Goal: Task Accomplishment & Management: Manage account settings

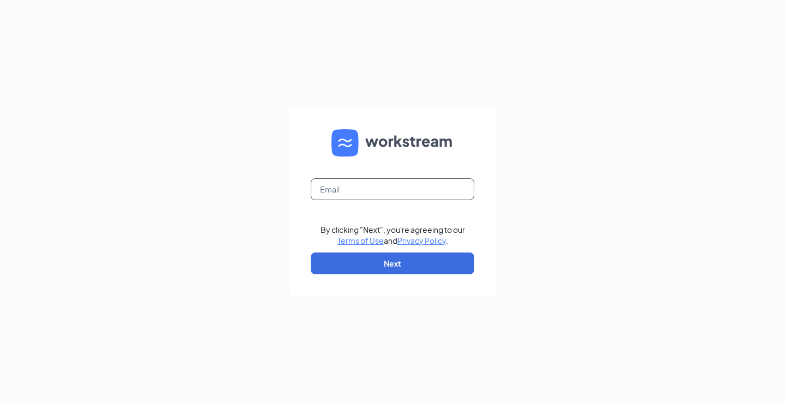
click at [399, 194] on input "text" at bounding box center [392, 189] width 163 height 22
type input "j"
type input "[EMAIL_ADDRESS][DOMAIN_NAME]"
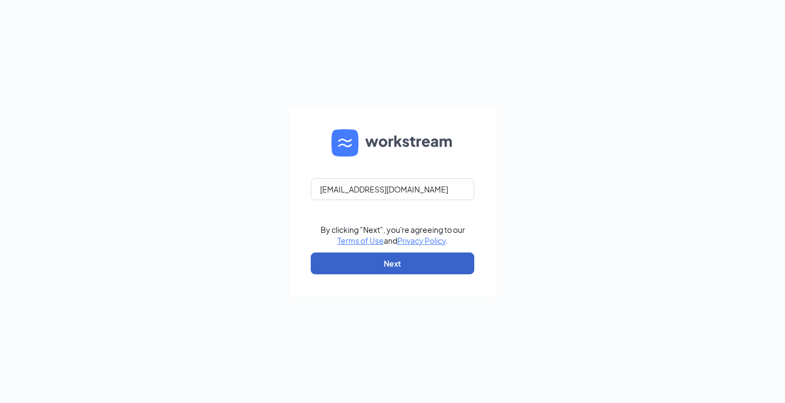
click at [369, 264] on button "Next" at bounding box center [392, 263] width 163 height 22
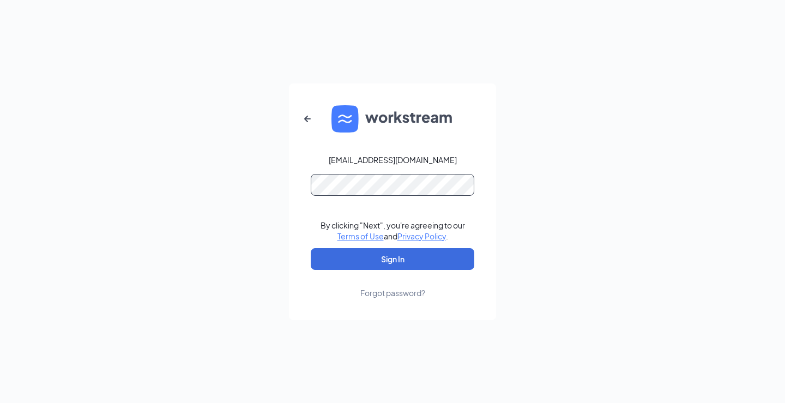
click at [311, 248] on button "Sign In" at bounding box center [392, 259] width 163 height 22
click at [392, 255] on button "Sign In" at bounding box center [392, 259] width 163 height 22
click at [197, 182] on div "[EMAIL_ADDRESS][DOMAIN_NAME] Credential mismatches. By clicking "Next", you're …" at bounding box center [392, 201] width 785 height 403
click at [315, 121] on button "button" at bounding box center [307, 119] width 26 height 26
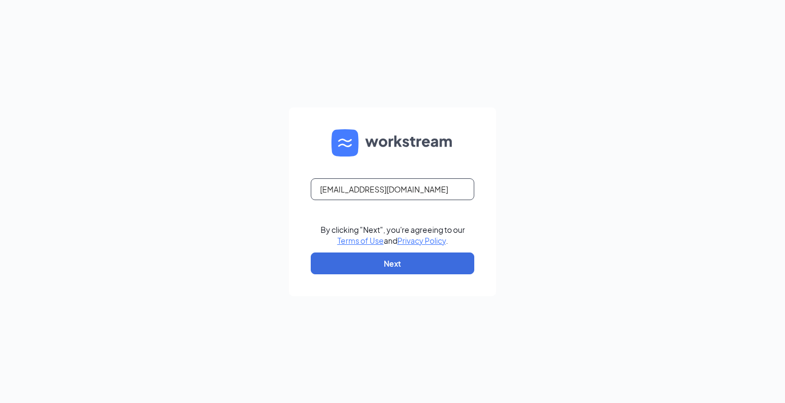
drag, startPoint x: 419, startPoint y: 191, endPoint x: 216, endPoint y: 202, distance: 203.0
click at [216, 202] on div "[EMAIL_ADDRESS][DOMAIN_NAME] By clicking "Next", you're agreeing to our Terms o…" at bounding box center [392, 201] width 785 height 403
type input "[EMAIL_ADDRESS][DOMAIN_NAME]"
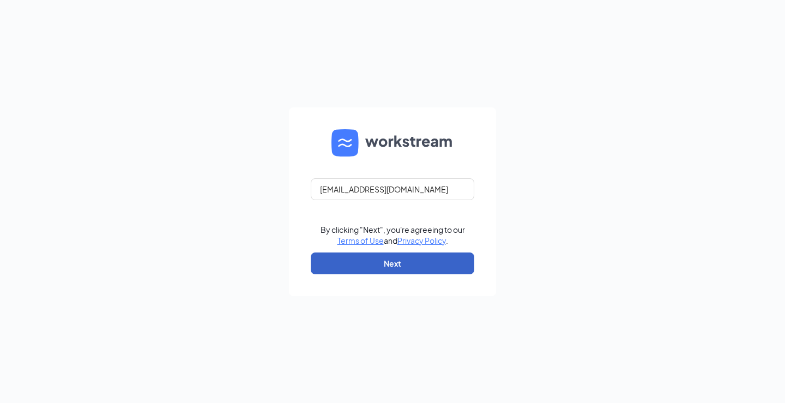
click at [344, 258] on button "Next" at bounding box center [392, 263] width 163 height 22
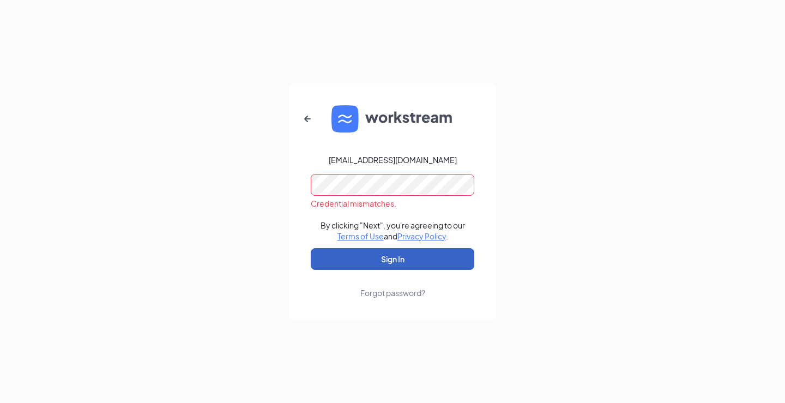
click at [415, 263] on button "Sign In" at bounding box center [392, 259] width 163 height 22
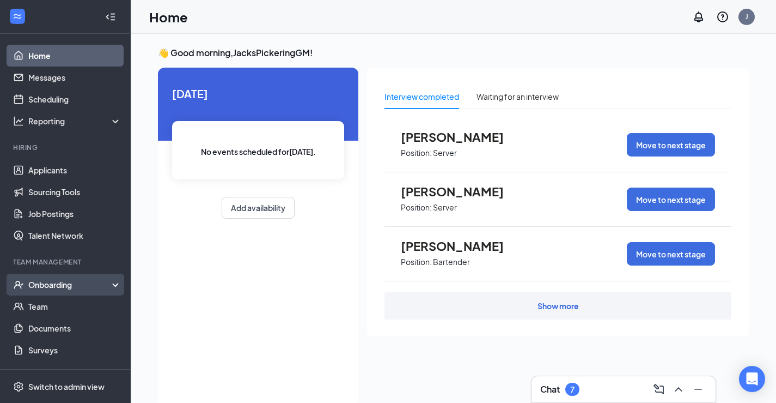
click at [52, 288] on div "Onboarding" at bounding box center [70, 284] width 84 height 11
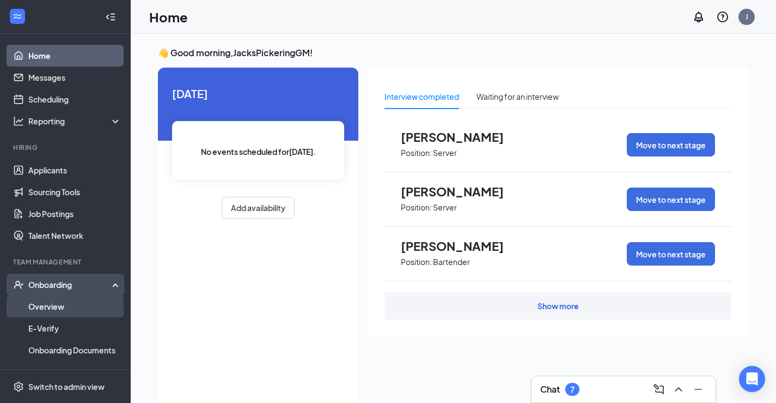
click at [59, 307] on link "Overview" at bounding box center [74, 306] width 93 height 22
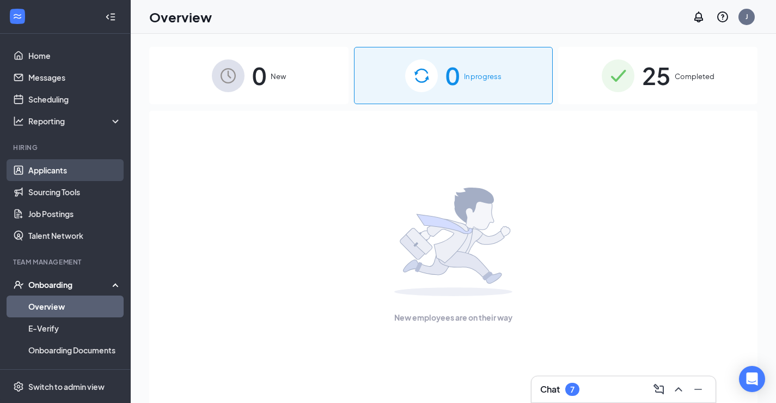
click at [28, 166] on link "Applicants" at bounding box center [74, 170] width 93 height 22
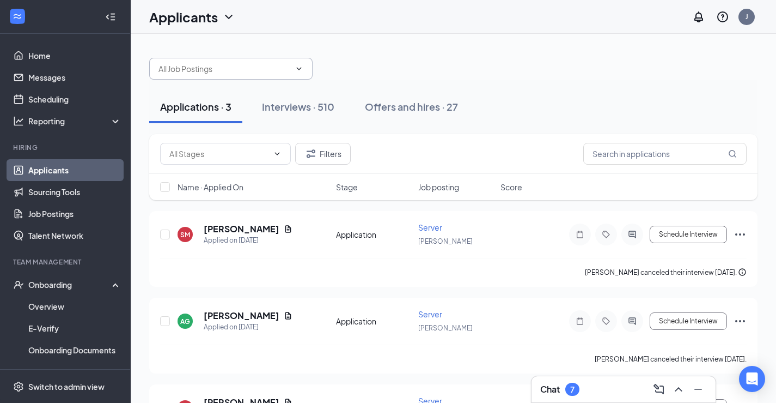
click at [245, 73] on input "text" at bounding box center [225, 69] width 132 height 12
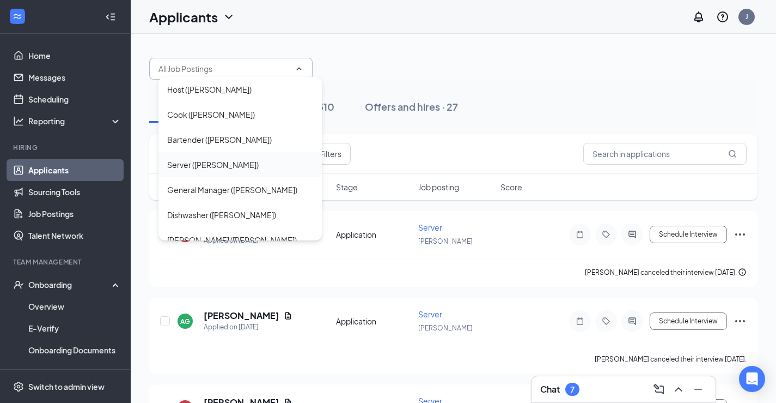
click at [232, 159] on div "Server (PICKERING)" at bounding box center [213, 165] width 92 height 12
type input "Server (PICKERING)"
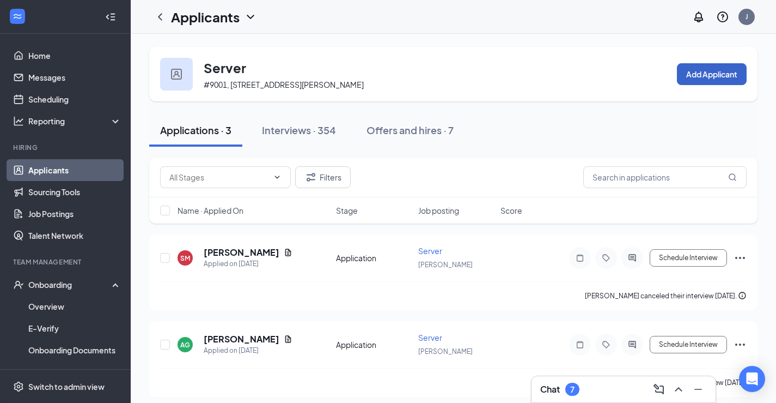
click at [727, 69] on button "Add Applicant" at bounding box center [712, 74] width 70 height 22
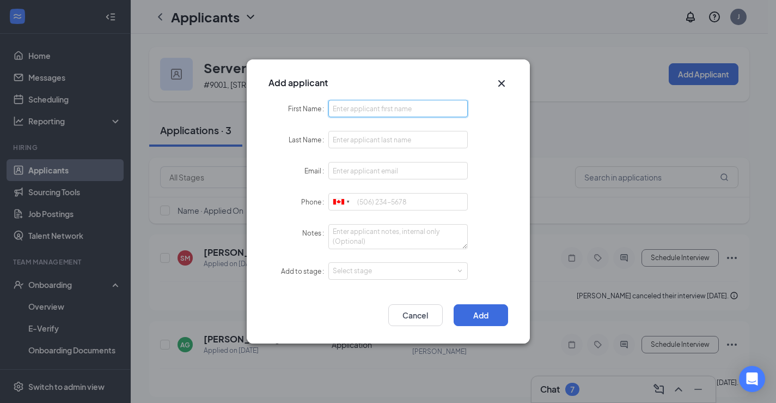
click at [421, 111] on input "First Name" at bounding box center [399, 108] width 140 height 17
type input "Meaghan"
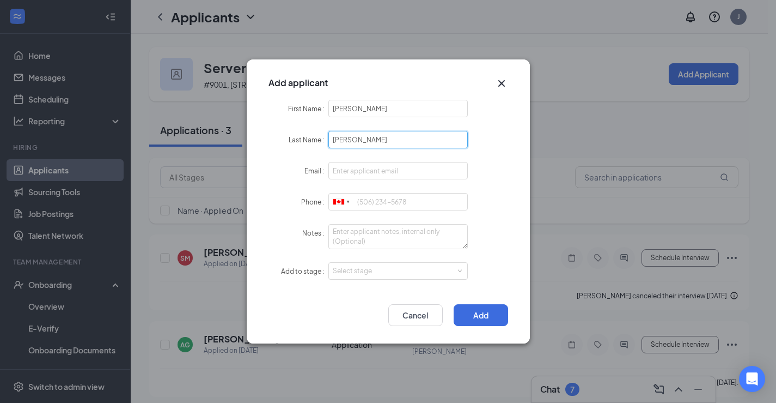
type input "Hanlon"
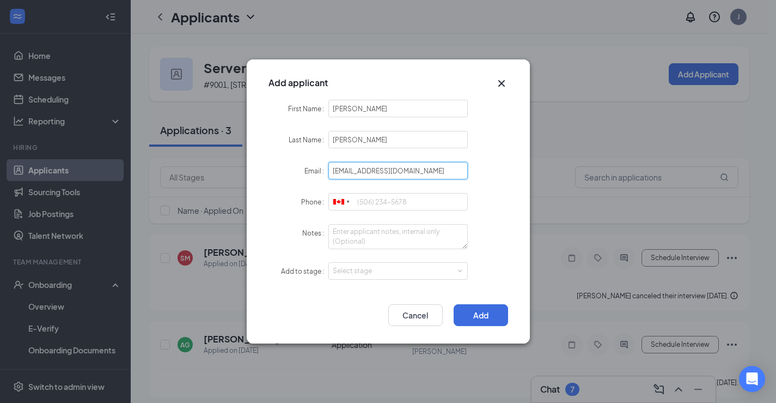
type input "meaghan_hanlon@yahoo.com"
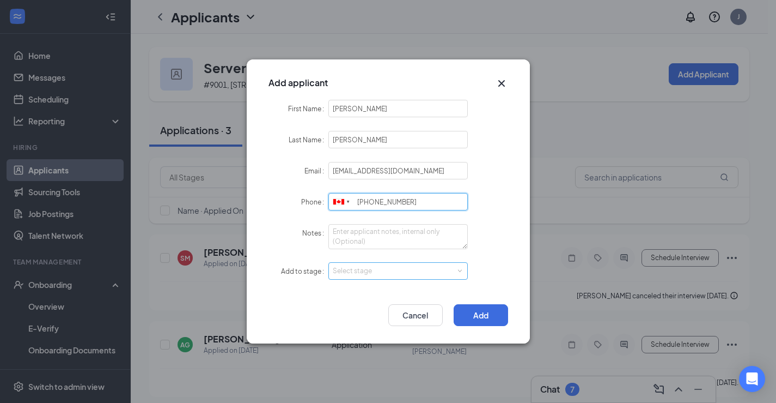
click at [371, 266] on div "Select stage" at bounding box center [396, 270] width 126 height 11
type input "905-922-2666"
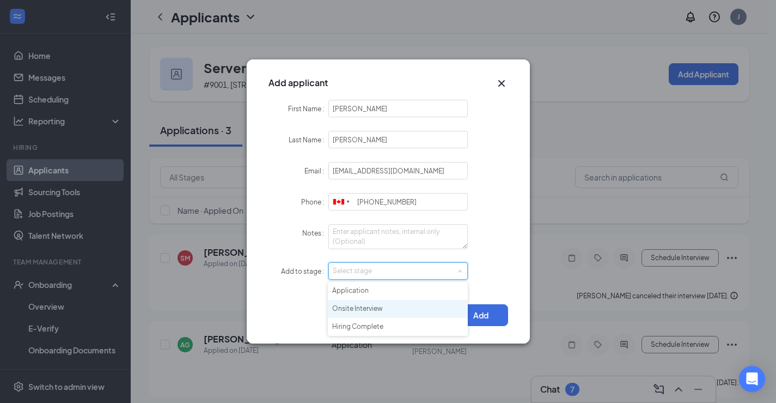
click at [377, 306] on li "Onsite Interview" at bounding box center [398, 309] width 140 height 18
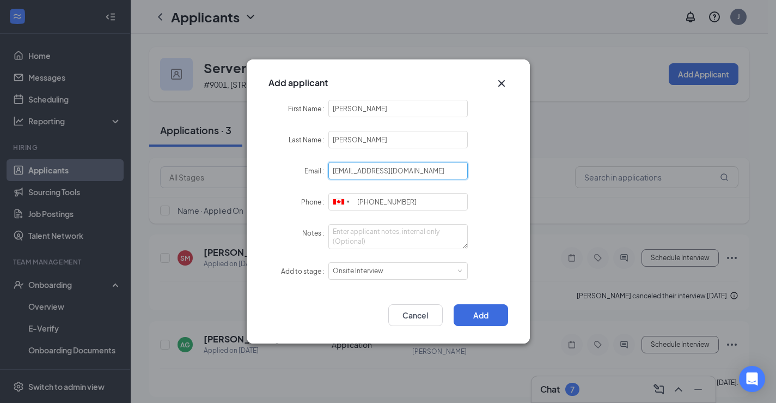
click at [433, 171] on input "meaghan_hanlon@yahoo.com" at bounding box center [399, 170] width 140 height 17
type input "meaghan_hanlon@yahoo.ca"
click at [495, 310] on button "Add" at bounding box center [481, 315] width 54 height 22
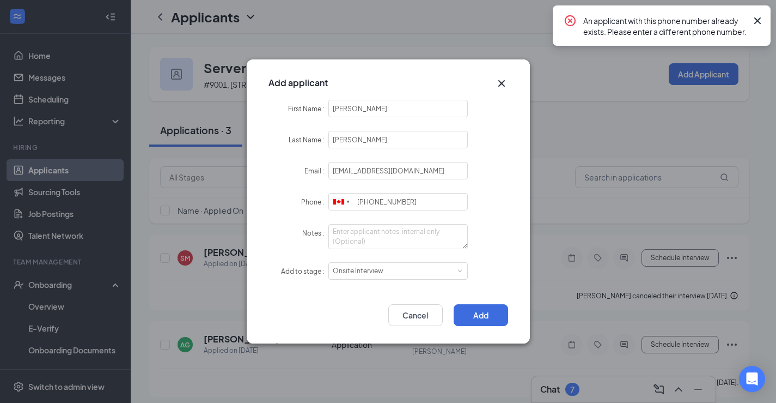
click at [500, 84] on icon "Cross" at bounding box center [501, 83] width 13 height 13
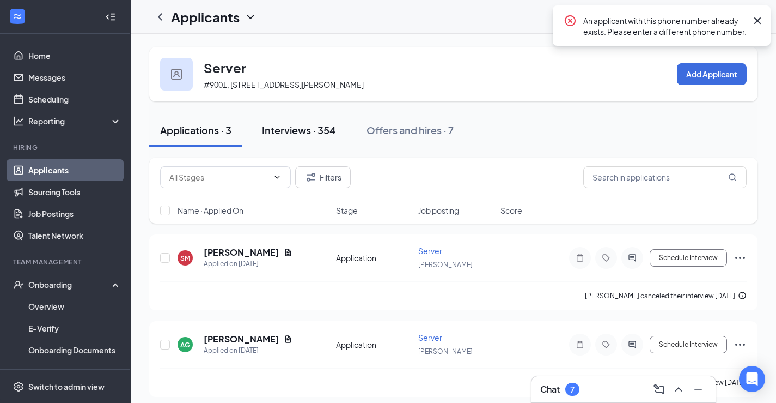
click at [321, 132] on button "Interviews · 354" at bounding box center [299, 130] width 96 height 33
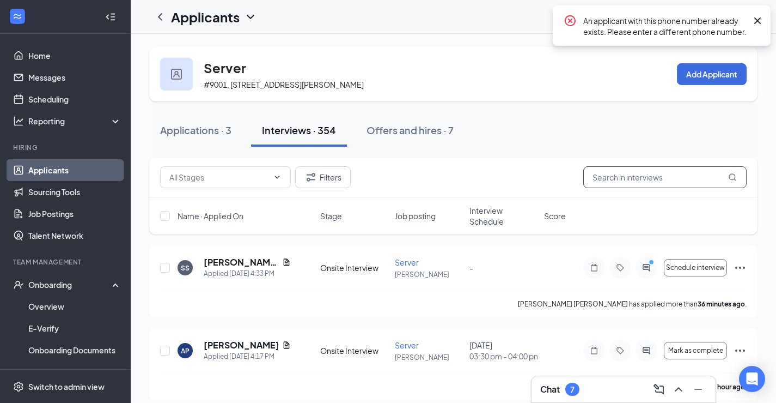
click at [690, 188] on input "text" at bounding box center [665, 177] width 163 height 22
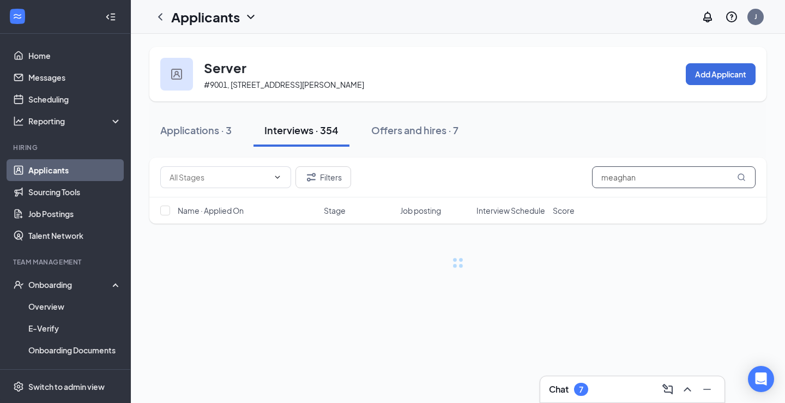
type input "meaghan"
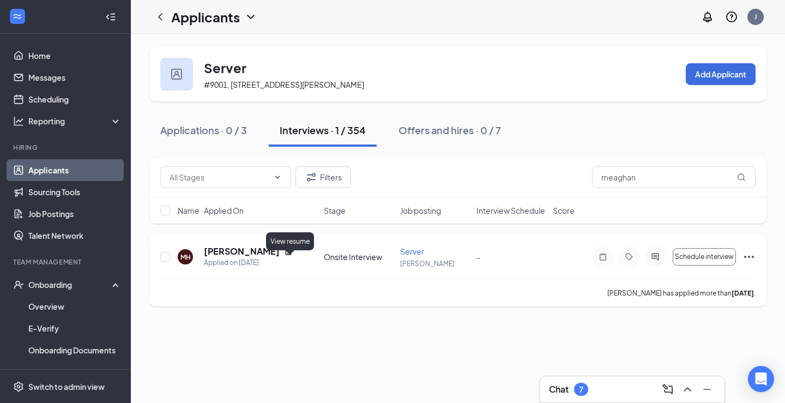
click at [288, 256] on icon "Document" at bounding box center [288, 251] width 9 height 9
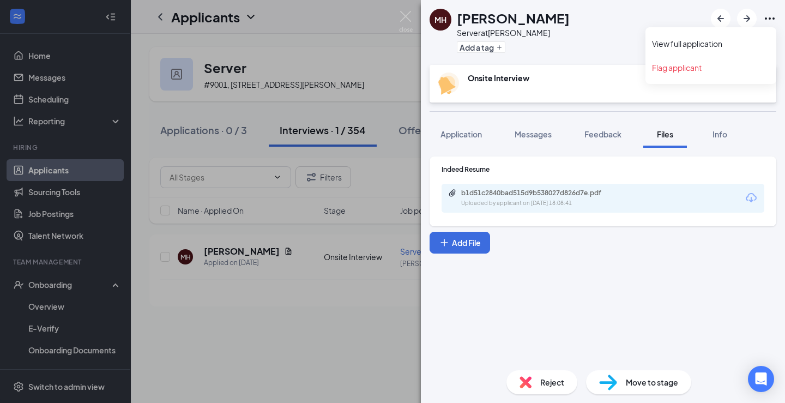
click at [766, 16] on icon "Ellipses" at bounding box center [769, 18] width 13 height 13
click at [650, 380] on span "Move to stage" at bounding box center [652, 382] width 52 height 12
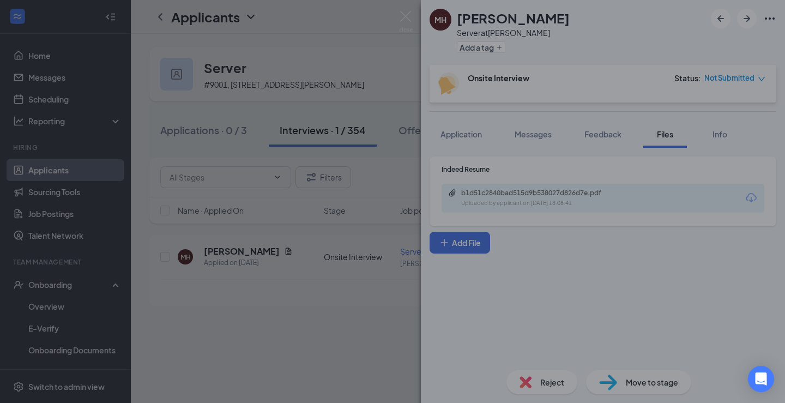
type input "Hiring Complete (final stage)"
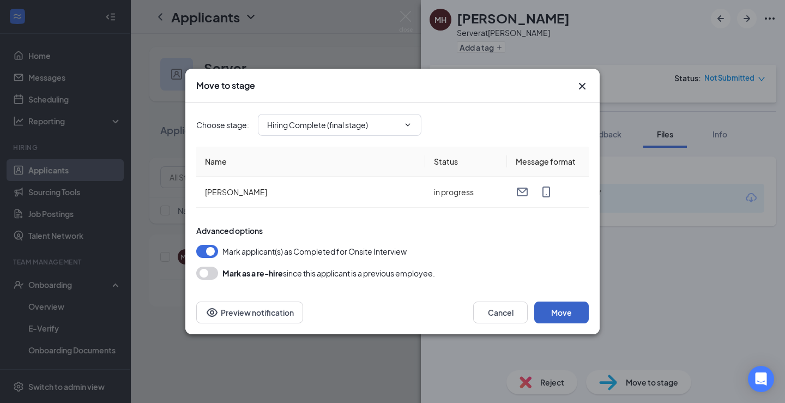
click at [566, 311] on button "Move" at bounding box center [561, 312] width 54 height 22
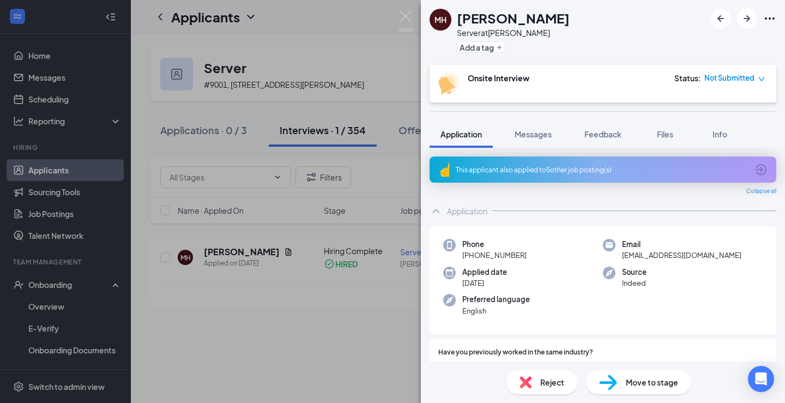
click at [755, 169] on icon "ArrowCircle" at bounding box center [760, 169] width 11 height 11
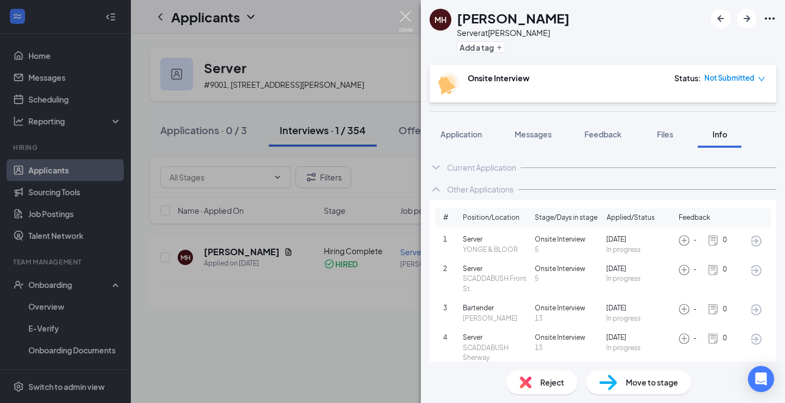
click at [402, 16] on img at bounding box center [406, 21] width 14 height 21
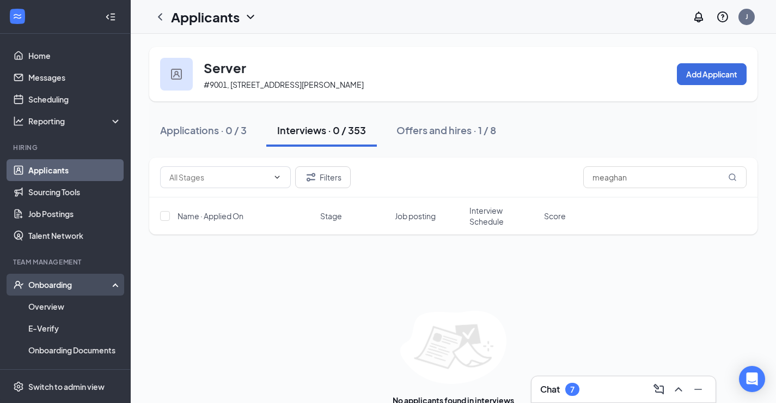
click at [50, 285] on div "Onboarding" at bounding box center [70, 284] width 84 height 11
click at [57, 280] on div "Onboarding" at bounding box center [70, 284] width 84 height 11
click at [47, 305] on link "Overview" at bounding box center [74, 306] width 93 height 22
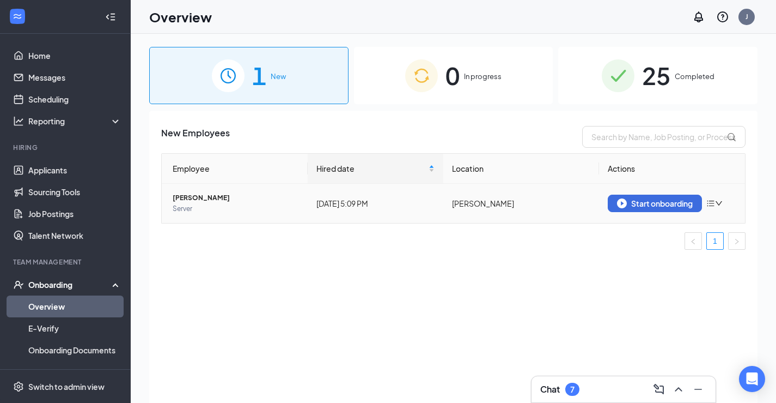
click at [280, 209] on span "Server" at bounding box center [236, 208] width 126 height 11
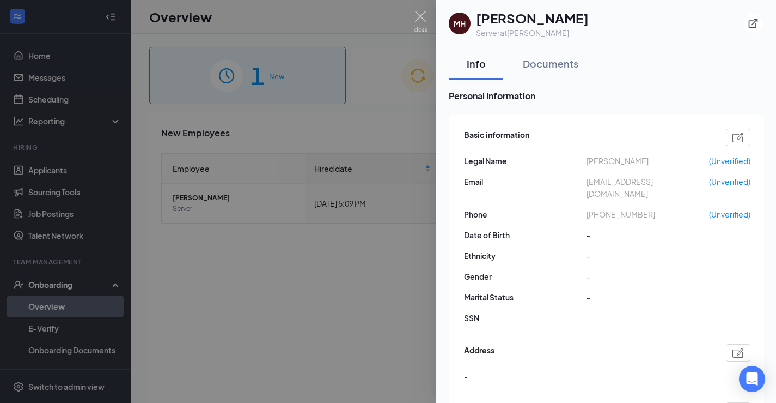
click at [369, 289] on div at bounding box center [388, 201] width 776 height 403
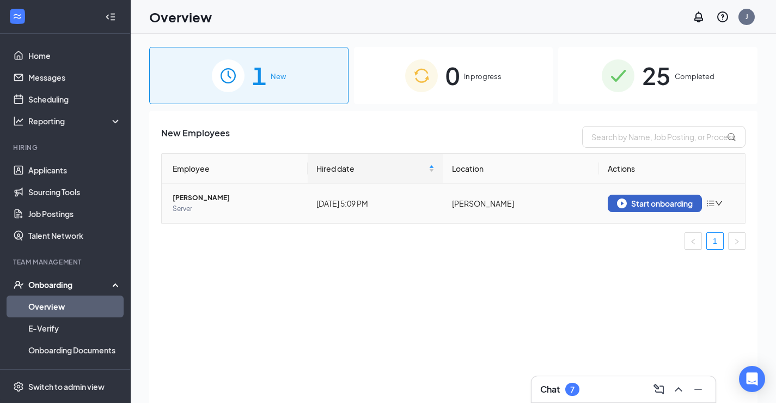
click at [651, 201] on div "Start onboarding" at bounding box center [655, 203] width 76 height 10
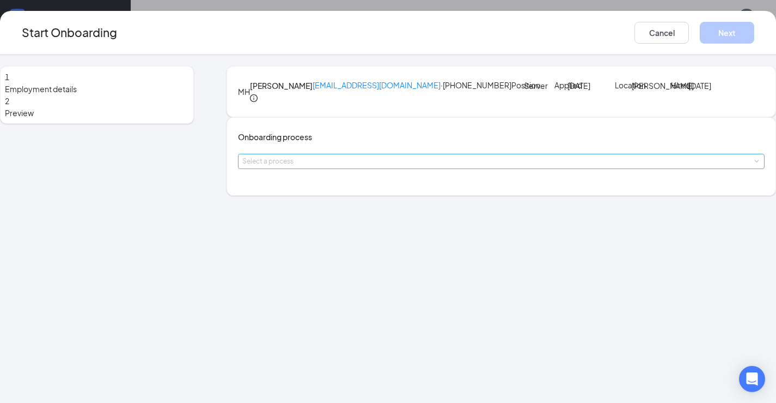
click at [375, 167] on div "Select a process" at bounding box center [498, 161] width 513 height 11
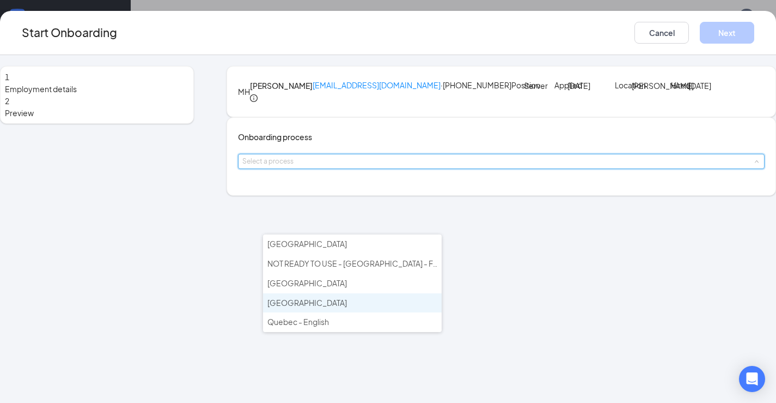
click at [342, 302] on li "Ontario" at bounding box center [352, 303] width 179 height 20
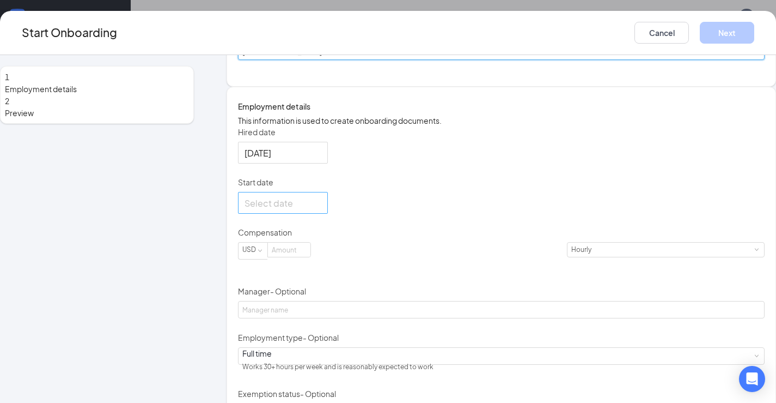
scroll to position [163, 0]
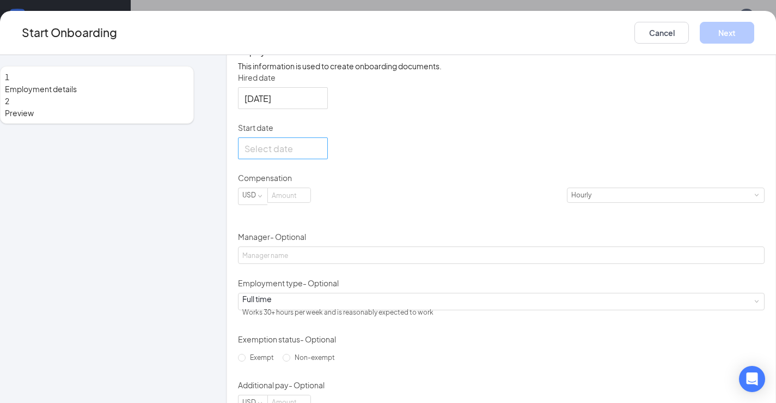
click at [321, 155] on div at bounding box center [283, 149] width 77 height 14
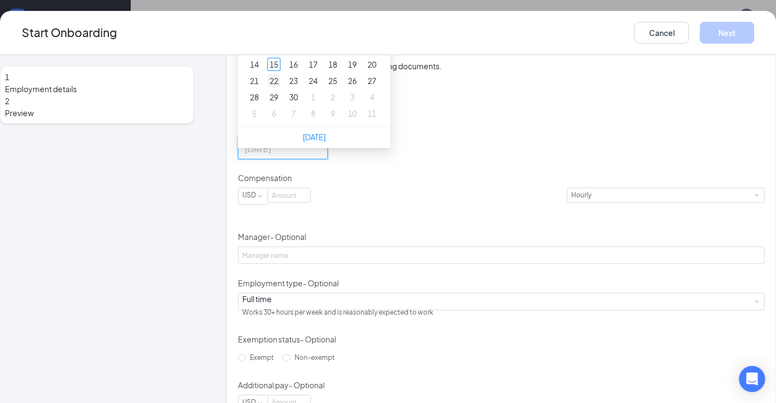
type input "Sep 22, 2025"
click at [281, 87] on div "22" at bounding box center [274, 80] width 13 height 13
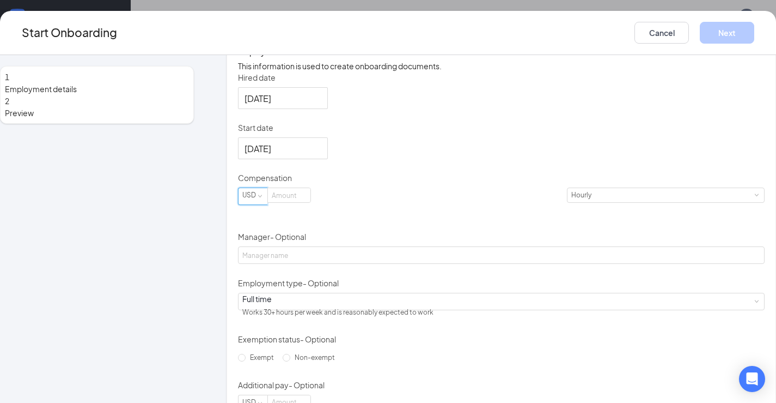
click at [264, 202] on div "USD" at bounding box center [252, 195] width 21 height 14
drag, startPoint x: 275, startPoint y: 314, endPoint x: 336, endPoint y: 302, distance: 61.8
click at [276, 314] on li "CAD" at bounding box center [277, 315] width 37 height 18
click at [311, 202] on input at bounding box center [290, 195] width 43 height 14
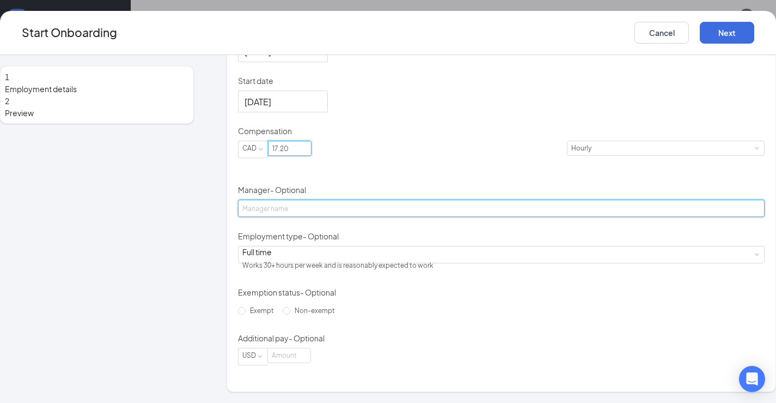
type input "17.2"
click at [357, 217] on input "Manager - Optional" at bounding box center [501, 207] width 527 height 17
type input "Brianna Allender"
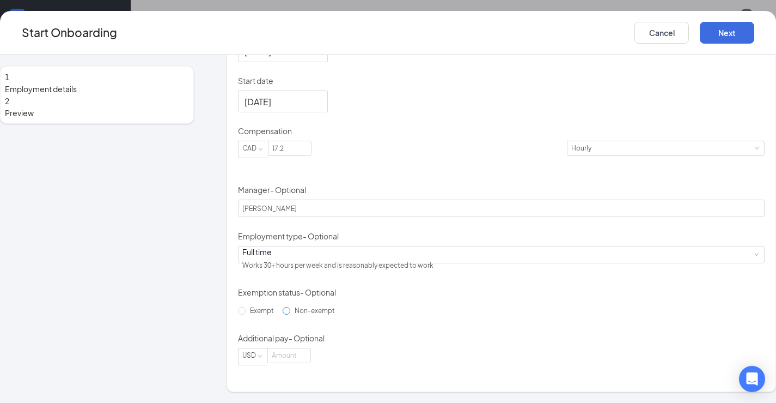
click at [283, 314] on input "Non-exempt" at bounding box center [287, 311] width 8 height 8
radio input "true"
click at [283, 314] on input "Non-exempt" at bounding box center [287, 311] width 8 height 8
click at [266, 309] on label "Exempt" at bounding box center [258, 310] width 40 height 17
click at [246, 309] on input "Exempt" at bounding box center [242, 311] width 8 height 8
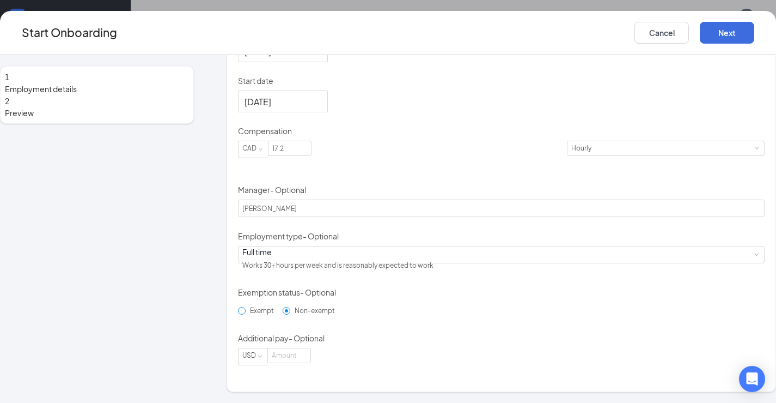
radio input "true"
click at [283, 314] on input "Non-exempt" at bounding box center [287, 311] width 8 height 8
radio input "true"
radio input "false"
click at [283, 314] on input "Non-exempt" at bounding box center [287, 311] width 8 height 8
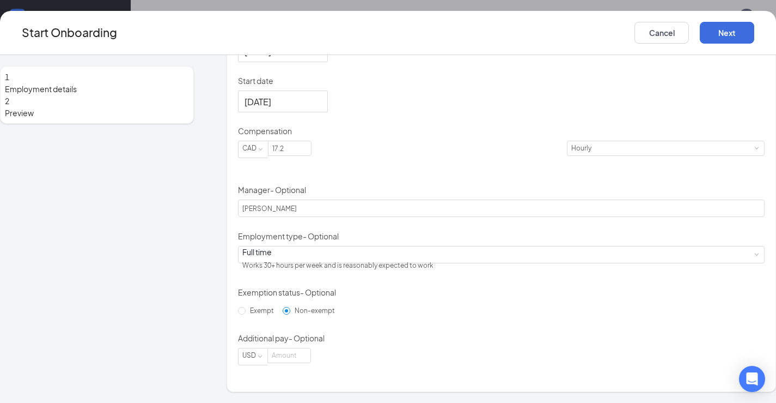
click at [354, 306] on div "Exempt Non-exempt" at bounding box center [501, 310] width 527 height 17
click at [702, 28] on button "Next" at bounding box center [727, 33] width 54 height 22
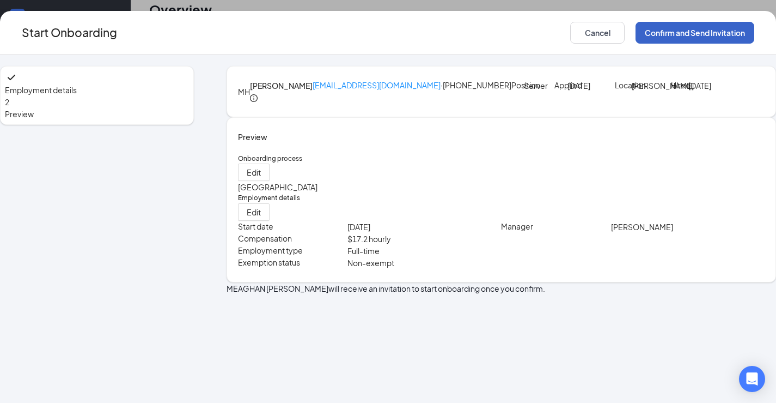
click at [657, 33] on button "Confirm and Send Invitation" at bounding box center [695, 33] width 119 height 22
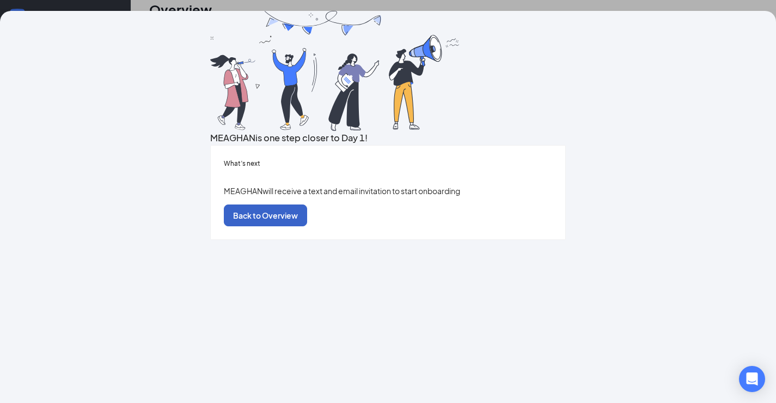
click at [307, 226] on button "Back to Overview" at bounding box center [265, 215] width 83 height 22
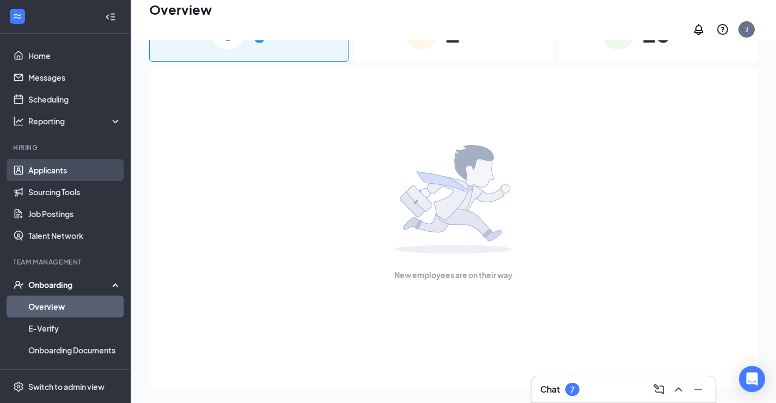
click at [74, 171] on link "Applicants" at bounding box center [74, 170] width 93 height 22
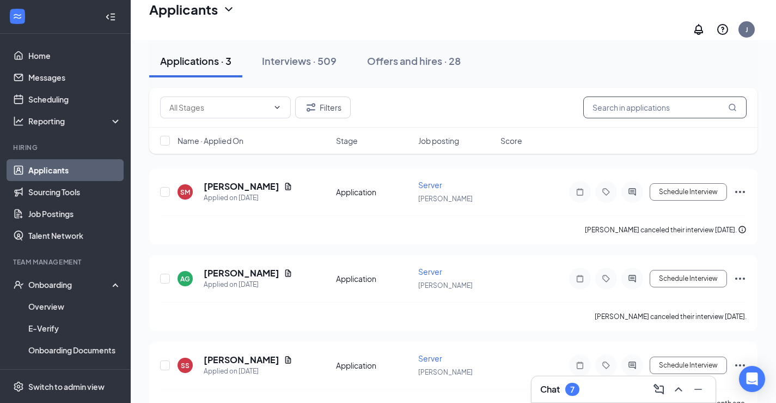
click at [669, 113] on input "text" at bounding box center [665, 107] width 163 height 22
type input "kiera"
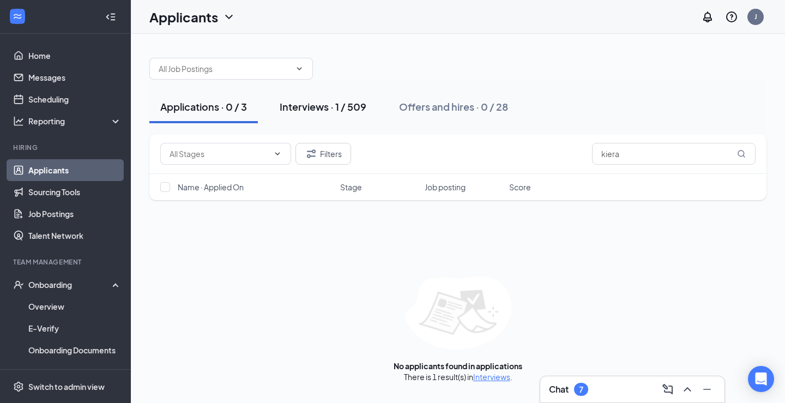
click at [301, 100] on div "Interviews · 1 / 509" at bounding box center [323, 107] width 87 height 14
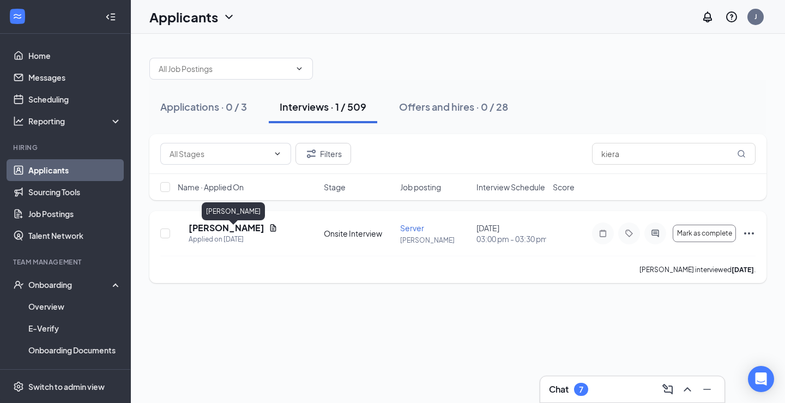
click at [245, 234] on h5 "Kiera Beecher-Morrison" at bounding box center [227, 228] width 76 height 12
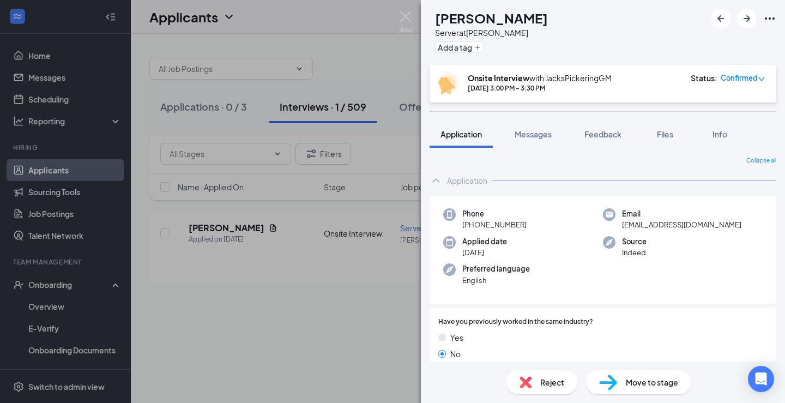
click at [622, 383] on div "Move to stage" at bounding box center [638, 382] width 105 height 24
type input "Hiring Complete (final stage)"
click at [278, 265] on div "KB Kiera Beecher-Morrison Server at PICKERING Add a tag Onsite Interview with J…" at bounding box center [392, 201] width 785 height 403
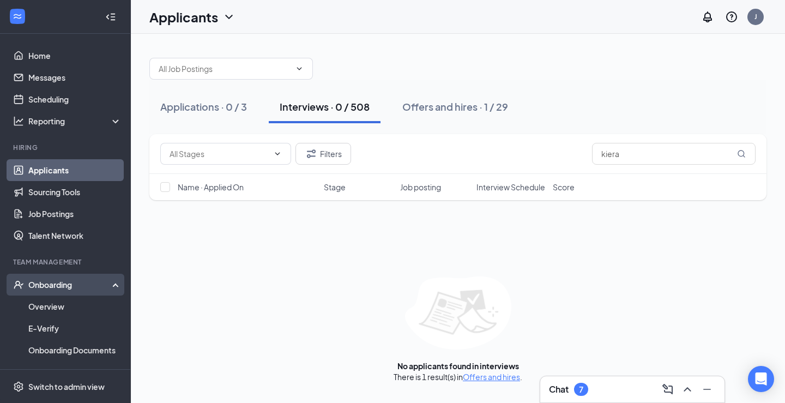
click at [51, 282] on div "Onboarding" at bounding box center [70, 284] width 84 height 11
click at [54, 290] on div "Onboarding" at bounding box center [70, 284] width 84 height 11
click at [59, 309] on link "Overview" at bounding box center [74, 306] width 93 height 22
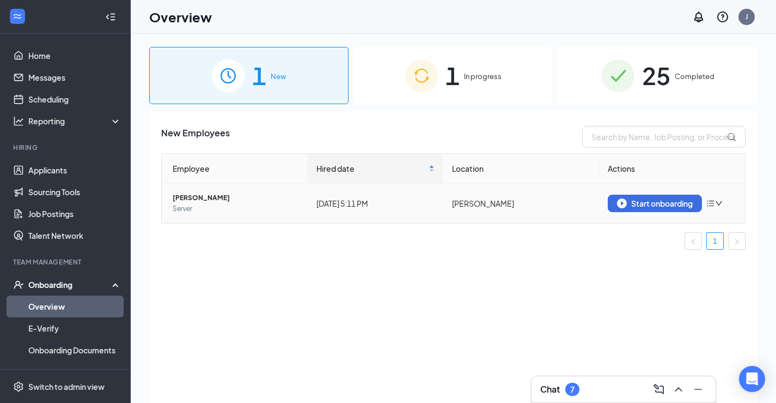
click at [375, 210] on td "Today 5:11 PM" at bounding box center [376, 203] width 136 height 39
click at [637, 205] on div "Start onboarding" at bounding box center [655, 203] width 76 height 10
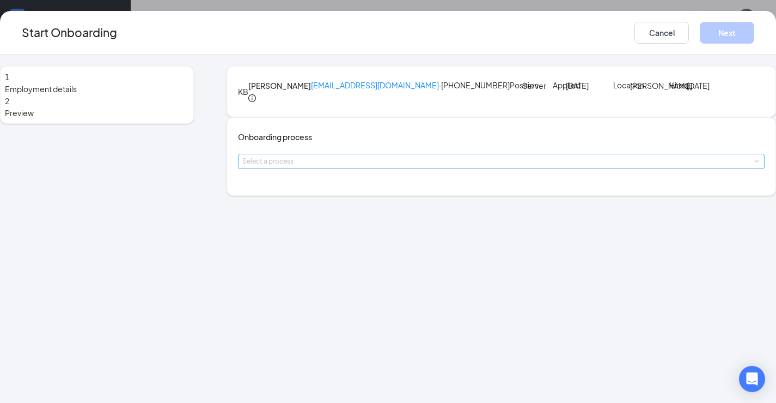
click at [348, 167] on div "Select a process" at bounding box center [498, 161] width 513 height 11
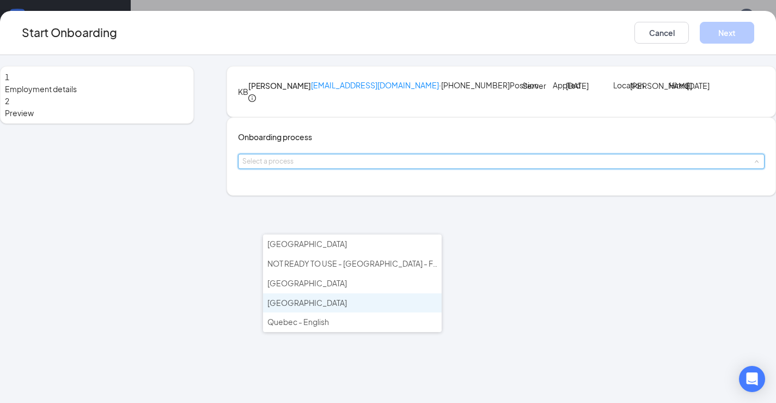
click at [329, 299] on li "Ontario" at bounding box center [352, 303] width 179 height 20
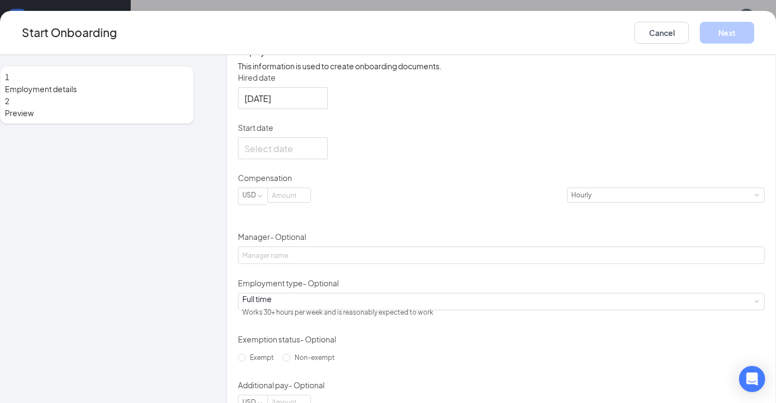
scroll to position [272, 0]
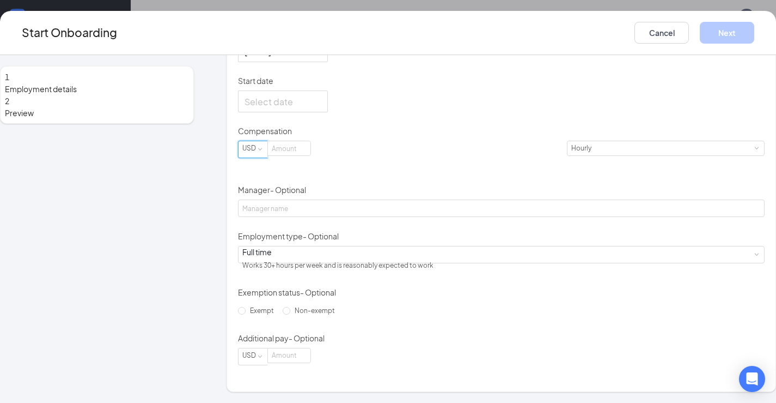
click at [262, 152] on span at bounding box center [259, 149] width 5 height 5
click at [281, 204] on li "CAD" at bounding box center [277, 206] width 37 height 18
click at [311, 155] on input at bounding box center [290, 148] width 43 height 14
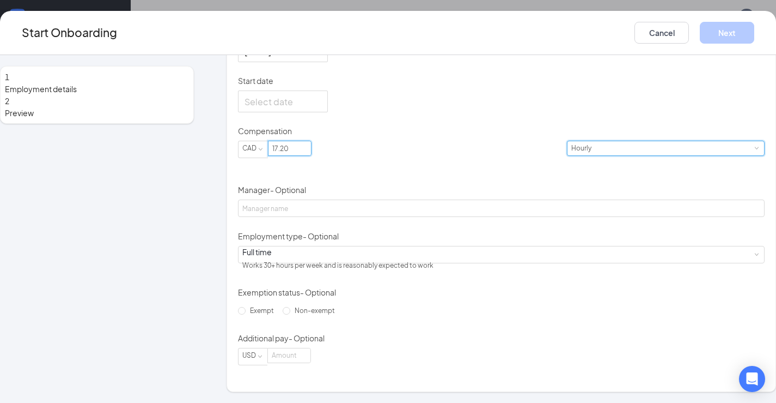
type input "17.2"
click at [572, 155] on div "Hourly" at bounding box center [666, 148] width 189 height 14
click at [509, 150] on div "Hired date Sep 15, 2025 Start date Compensation CAD 17.2 Hourly Manager - Optio…" at bounding box center [501, 195] width 527 height 340
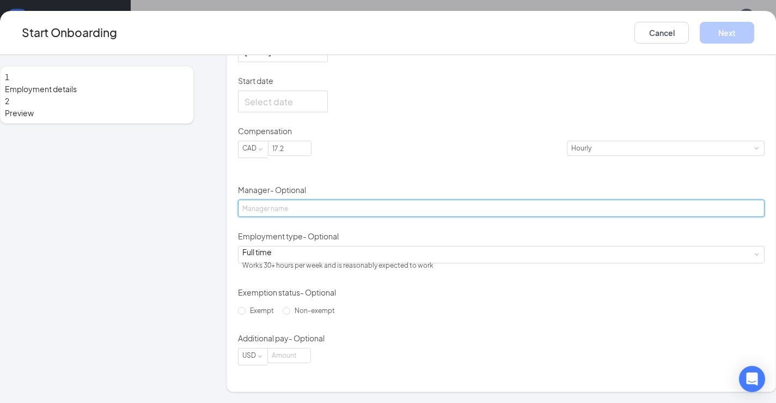
click at [323, 199] on input "Manager - Optional" at bounding box center [501, 207] width 527 height 17
type input "Brianna Allender"
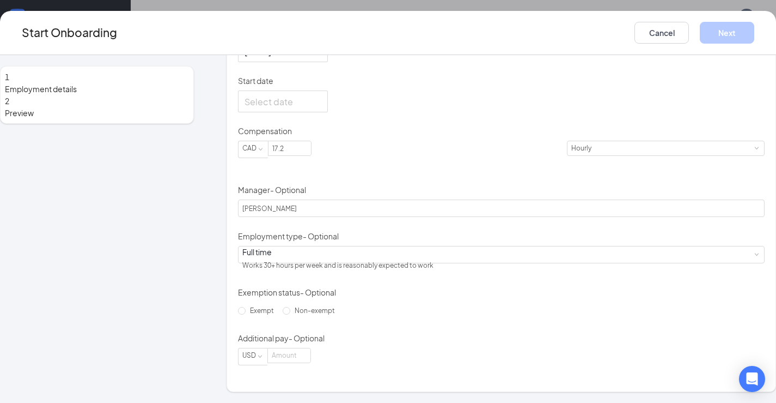
click at [582, 246] on div "Hired date Sep 15, 2025 Start date Compensation CAD 17.2 Hourly Manager - Optio…" at bounding box center [501, 195] width 527 height 340
click at [321, 101] on div at bounding box center [283, 102] width 77 height 14
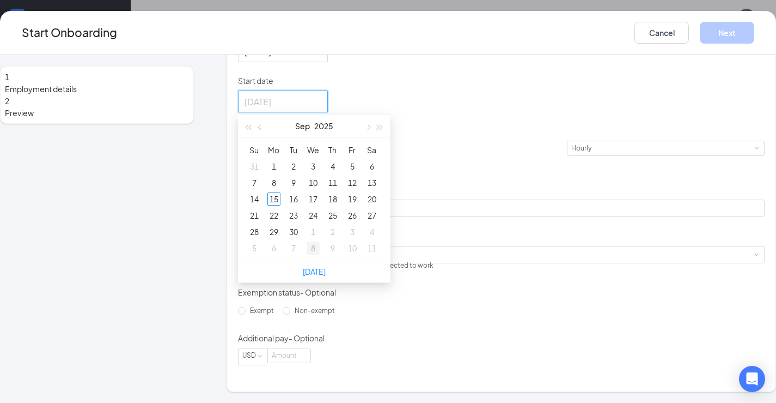
type input "Oct 8, 2025"
click at [326, 266] on link "Today" at bounding box center [314, 271] width 23 height 10
type input "Sep 15, 2025"
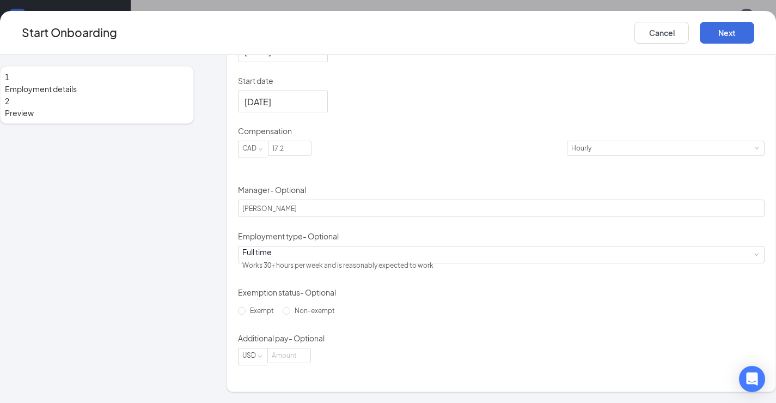
click at [492, 153] on div "Hired date Sep 15, 2025 Start date Sep 15, 2025 Sep 2025 Su Mo Tu We Th Fr Sa 3…" at bounding box center [501, 195] width 527 height 340
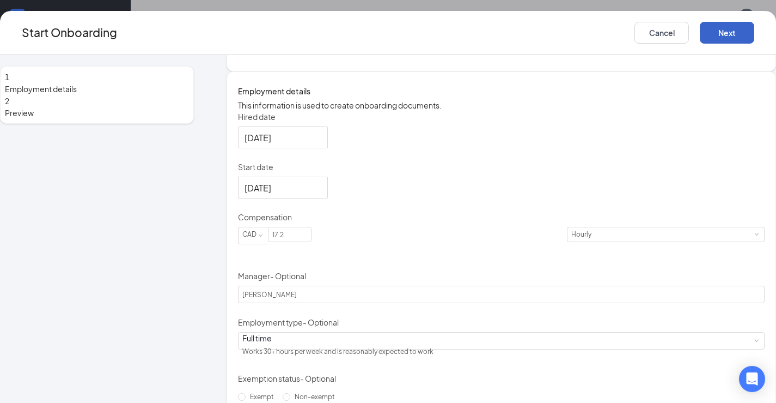
click at [703, 40] on button "Next" at bounding box center [727, 33] width 54 height 22
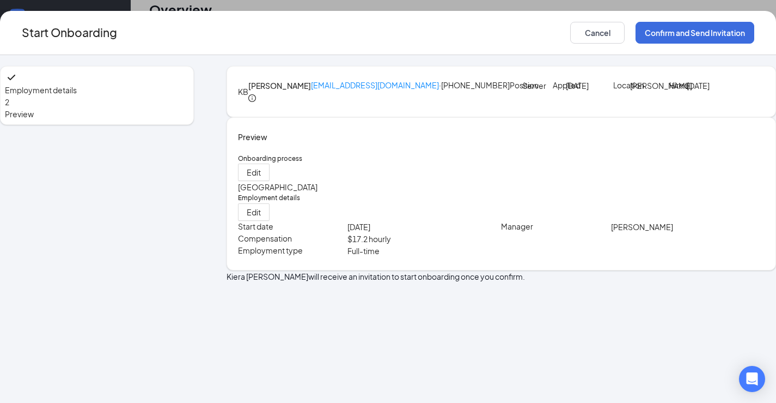
scroll to position [49, 0]
click at [647, 27] on button "Confirm and Send Invitation" at bounding box center [695, 33] width 119 height 22
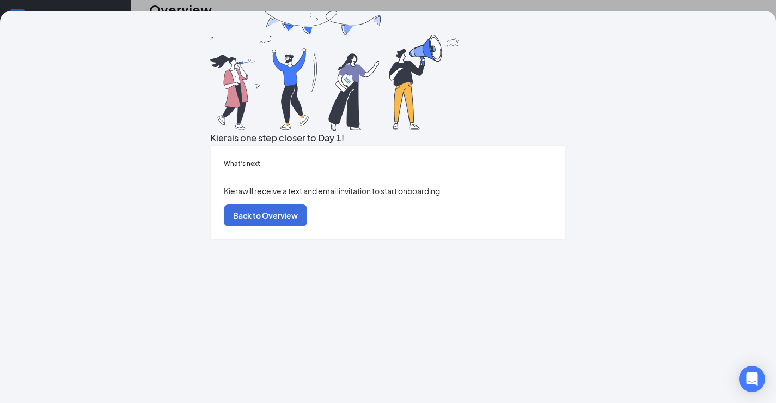
drag, startPoint x: 197, startPoint y: 10, endPoint x: 203, endPoint y: 4, distance: 7.7
click at [201, 7] on div "Kiera is one step closer to Day 1! What’s next Kiera will receive a text and em…" at bounding box center [388, 201] width 776 height 403
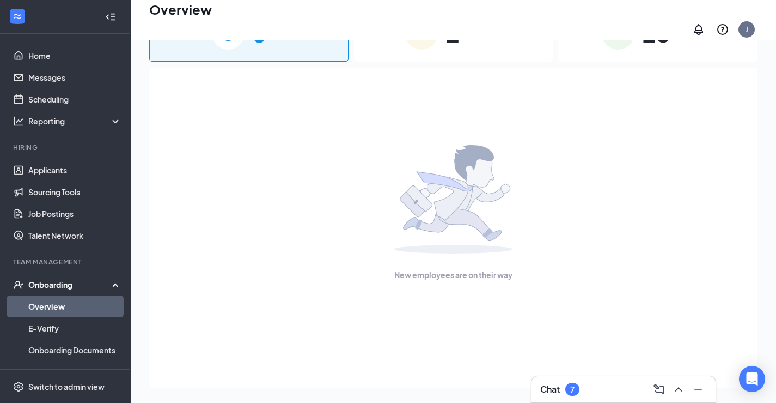
click at [610, 391] on div "Chat 7" at bounding box center [624, 388] width 167 height 17
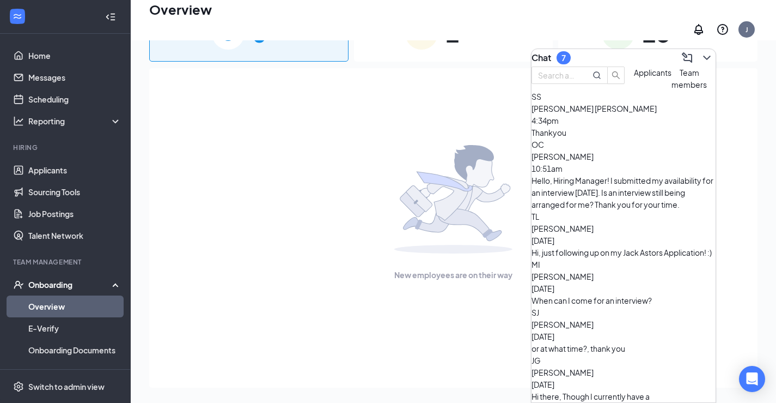
click at [504, 145] on img at bounding box center [453, 199] width 118 height 108
click at [703, 56] on icon "ChevronDown" at bounding box center [706, 58] width 7 height 4
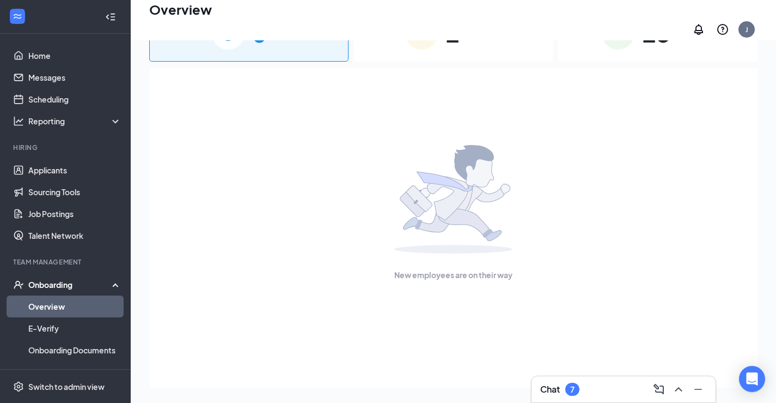
scroll to position [0, 0]
